Goal: Information Seeking & Learning: Learn about a topic

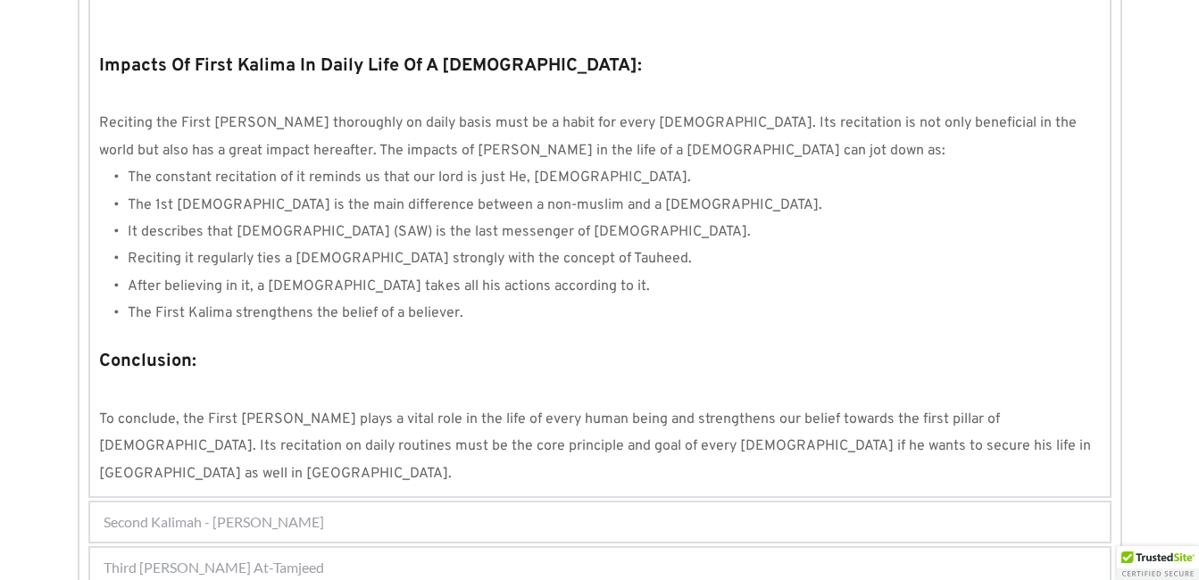
scroll to position [1630, 0]
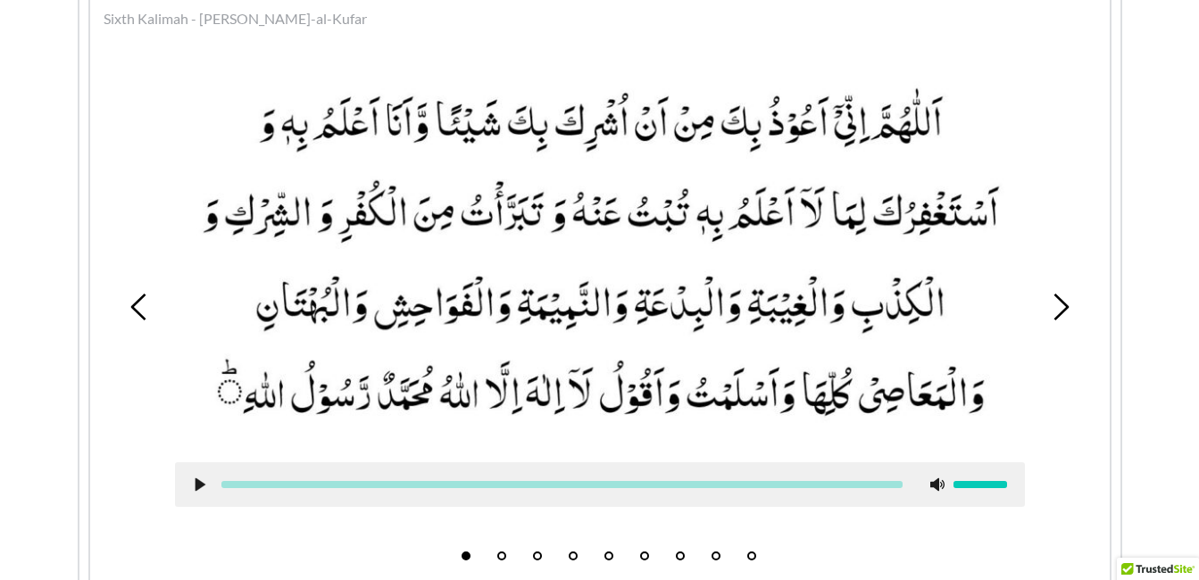
scroll to position [662, 0]
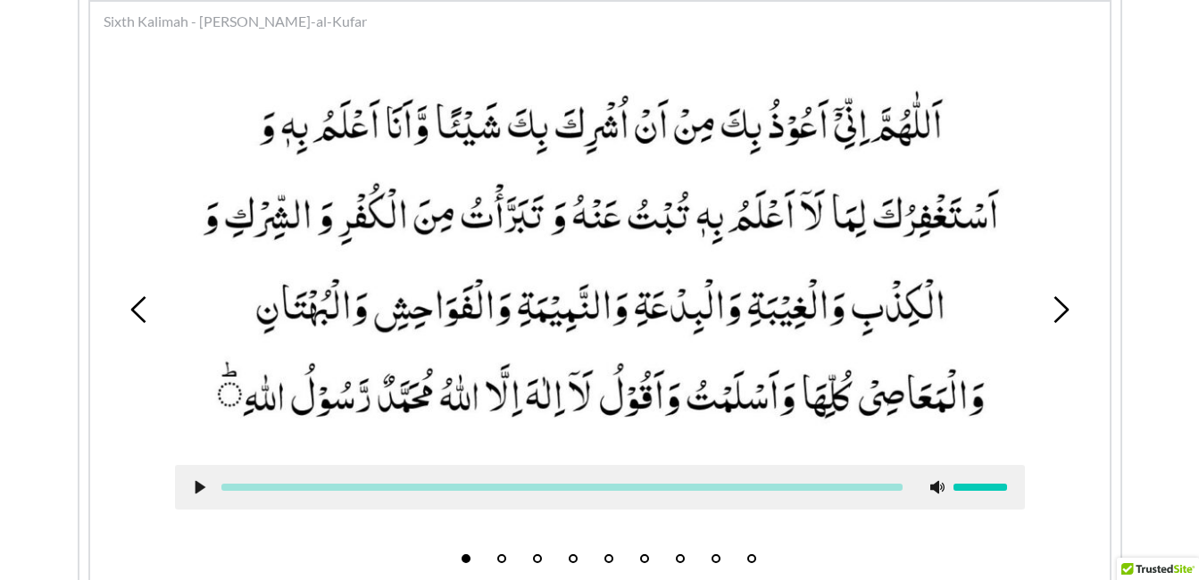
click at [610, 554] on li "5" at bounding box center [609, 555] width 18 height 18
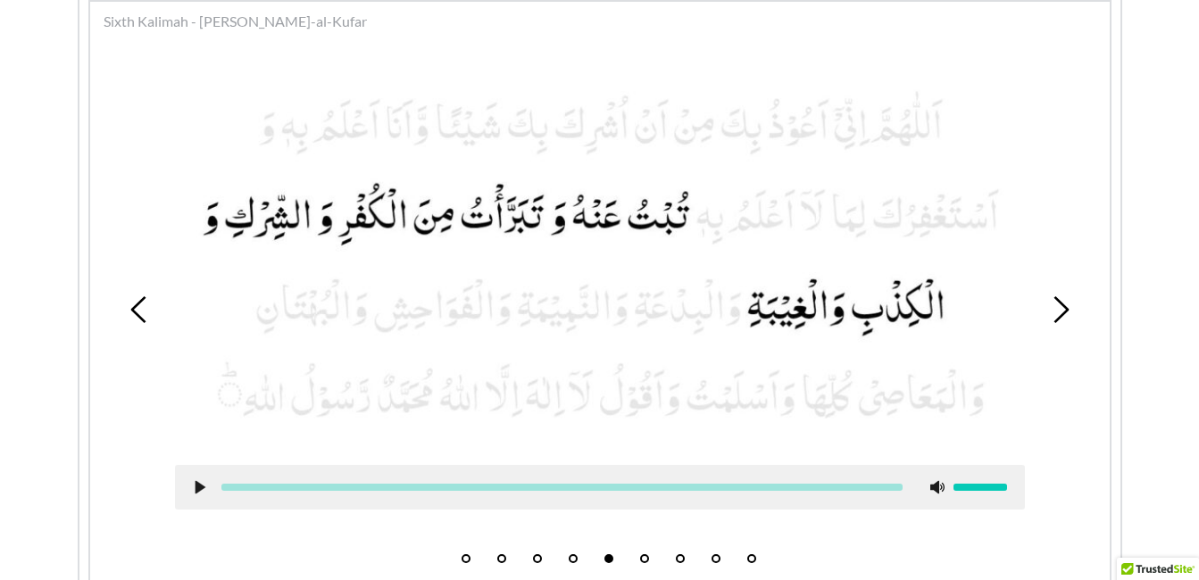
click at [197, 480] on icon at bounding box center [200, 487] width 14 height 14
click at [193, 488] on icon at bounding box center [200, 487] width 14 height 14
click at [195, 491] on use at bounding box center [200, 486] width 12 height 13
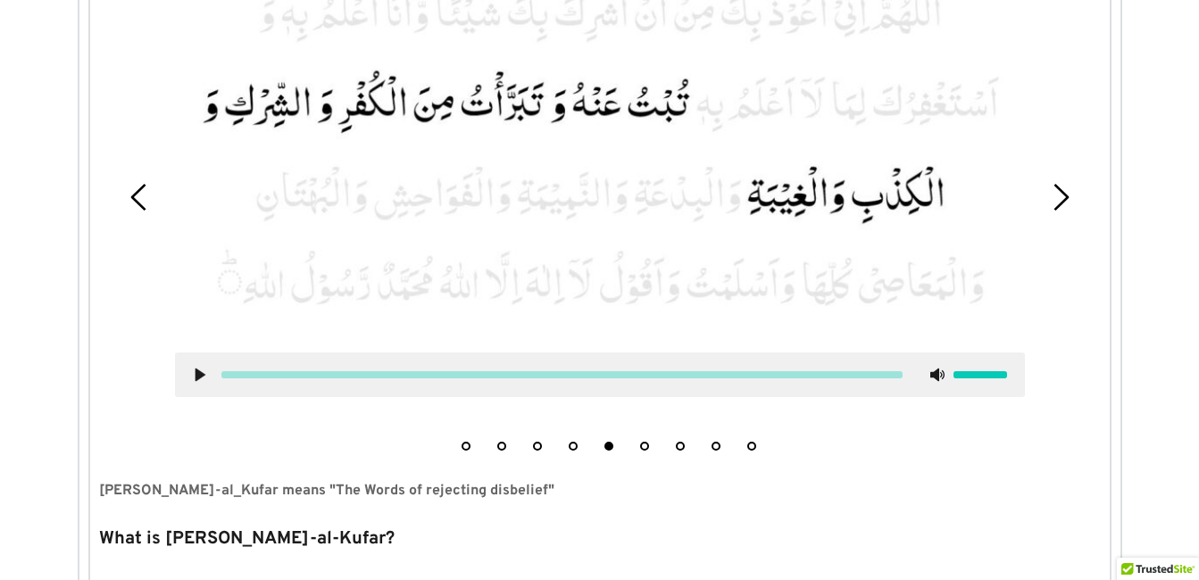
scroll to position [769, 0]
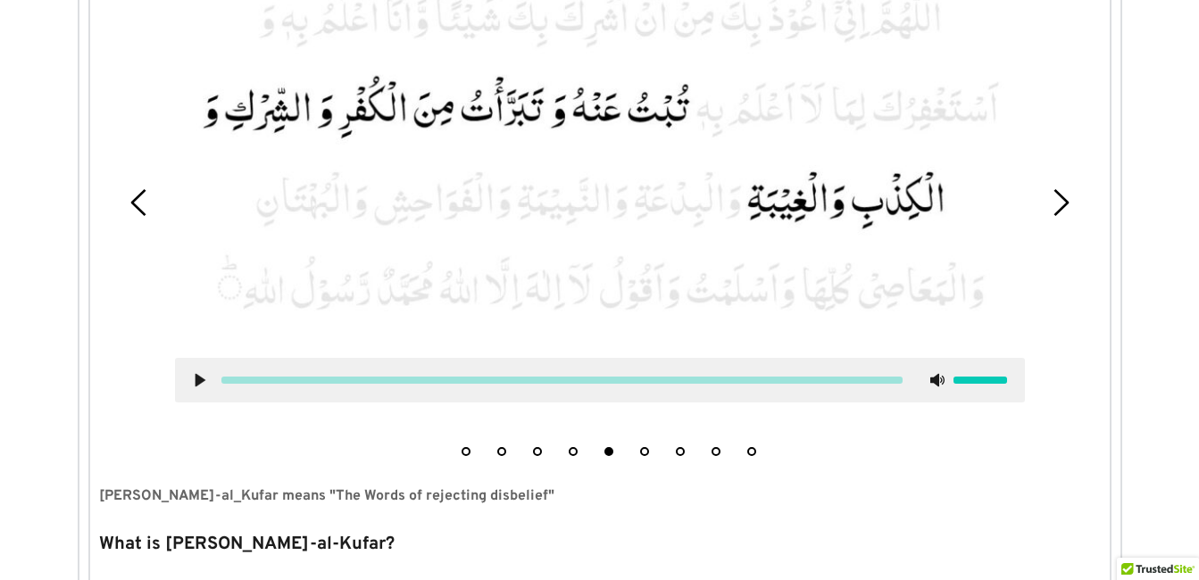
click at [645, 456] on div "1 2 3 4 5 6 7 8 9" at bounding box center [600, 203] width 1002 height 524
click at [645, 452] on button "6" at bounding box center [644, 451] width 9 height 9
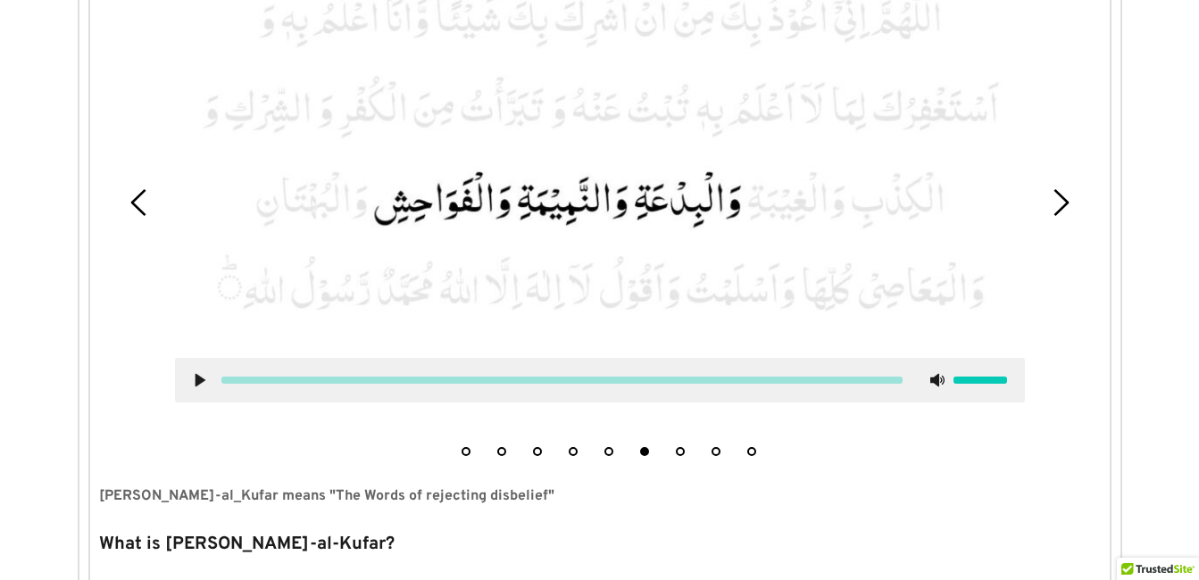
click at [187, 380] on div at bounding box center [600, 380] width 850 height 45
click at [194, 379] on icon at bounding box center [200, 380] width 14 height 14
click at [196, 374] on use at bounding box center [200, 379] width 12 height 13
